Goal: Task Accomplishment & Management: Use online tool/utility

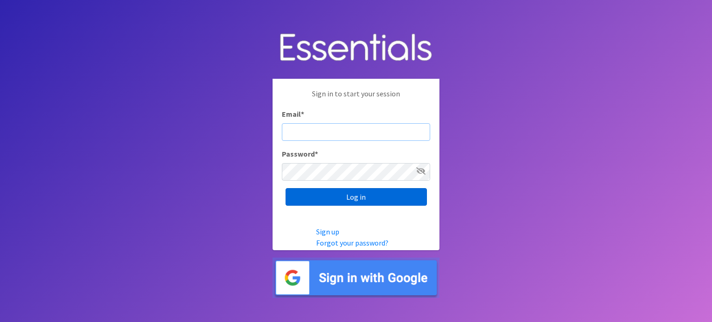
type input "info@diaperbankmn.org"
click at [375, 193] on input "Log in" at bounding box center [356, 197] width 141 height 18
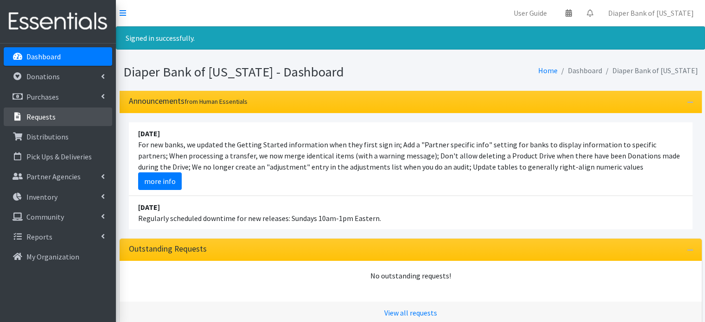
click at [54, 119] on link "Requests" at bounding box center [58, 117] width 108 height 19
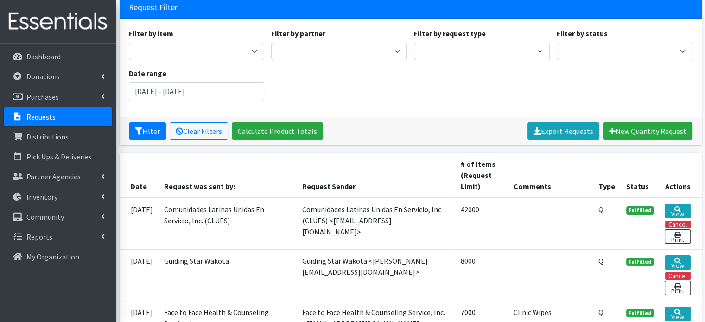
scroll to position [38, 0]
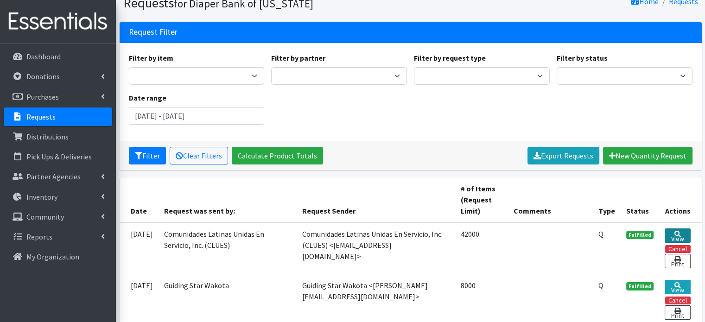
click at [679, 231] on icon at bounding box center [678, 234] width 6 height 6
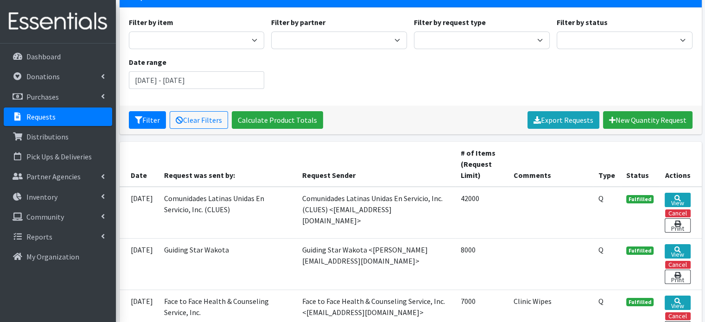
scroll to position [48, 0]
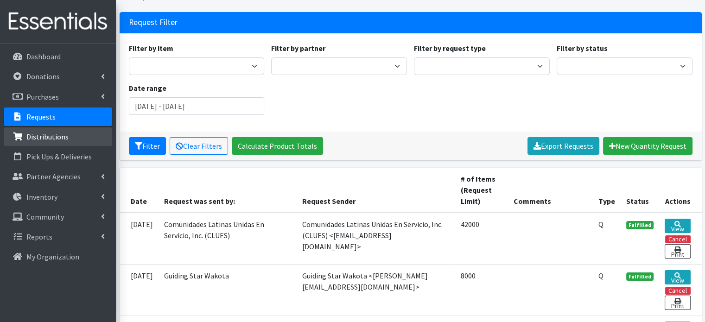
click at [63, 140] on p "Distributions" at bounding box center [47, 136] width 42 height 9
